Goal: Task Accomplishment & Management: Use online tool/utility

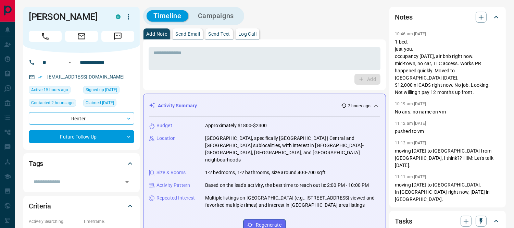
click at [496, 16] on icon at bounding box center [497, 17] width 4 height 2
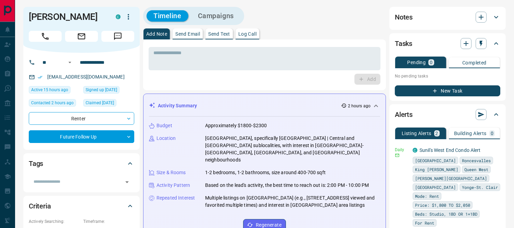
click at [446, 92] on button "New Task" at bounding box center [448, 90] width 106 height 11
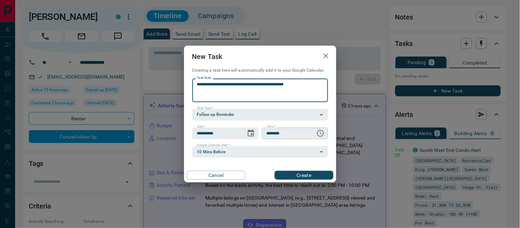
type textarea "**********"
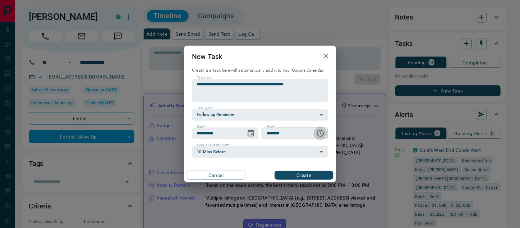
click at [318, 135] on icon "Choose time, selected time is 6:00 AM" at bounding box center [320, 133] width 8 height 8
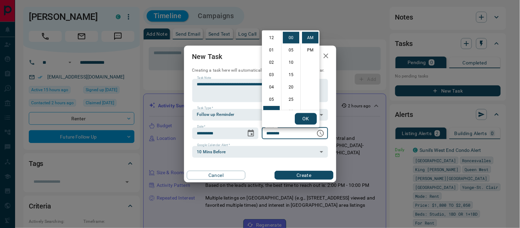
scroll to position [74, 0]
click at [272, 72] on li "09" at bounding box center [271, 75] width 16 height 12
click at [290, 71] on li "15" at bounding box center [291, 75] width 16 height 12
type input "********"
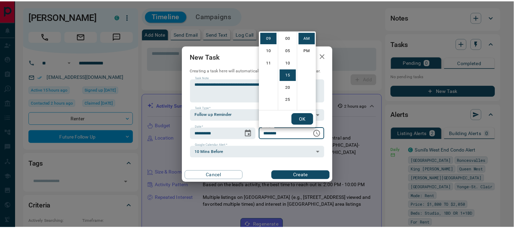
scroll to position [37, 0]
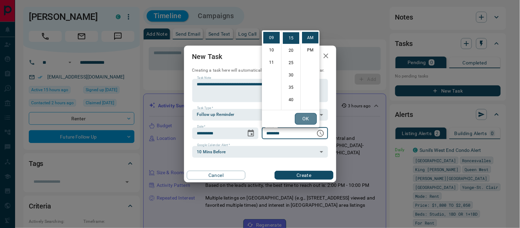
click at [303, 115] on button "OK" at bounding box center [306, 119] width 22 height 12
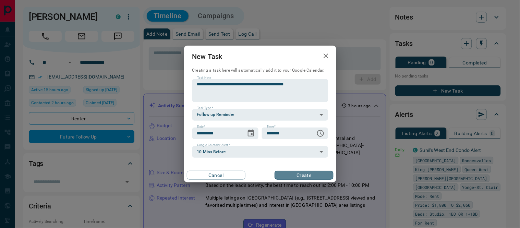
click at [306, 174] on button "Create" at bounding box center [304, 175] width 59 height 9
